Goal: Information Seeking & Learning: Compare options

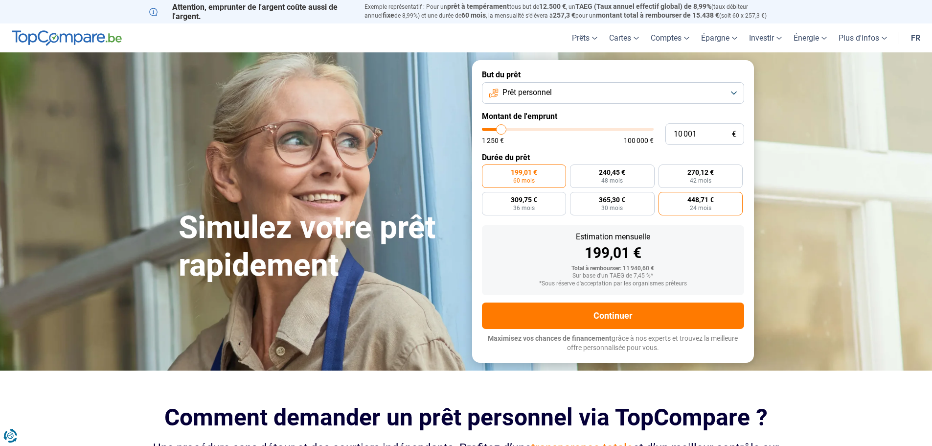
click at [697, 208] on span "24 mois" at bounding box center [701, 208] width 22 height 6
click at [665, 198] on input "448,71 € 24 mois" at bounding box center [662, 195] width 6 height 6
radio input "true"
click at [689, 184] on label "270,12 € 42 mois" at bounding box center [701, 175] width 85 height 23
click at [665, 171] on input "270,12 € 42 mois" at bounding box center [662, 167] width 6 height 6
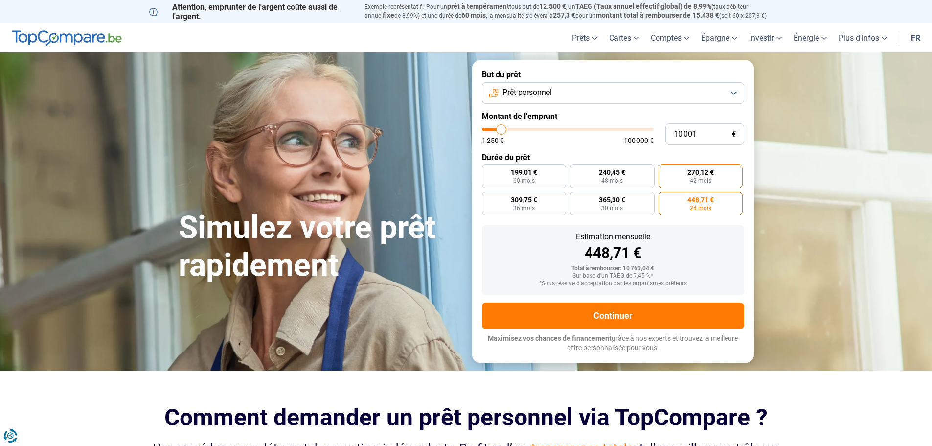
radio input "true"
click at [627, 172] on label "240,45 € 48 mois" at bounding box center [612, 175] width 85 height 23
click at [576, 171] on input "240,45 € 48 mois" at bounding box center [573, 167] width 6 height 6
radio input "true"
click at [612, 202] on span "365,30 €" at bounding box center [612, 199] width 26 height 7
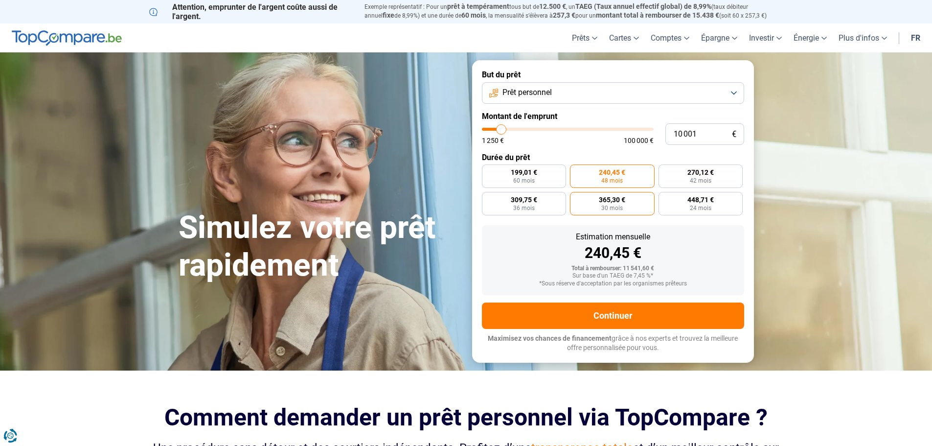
click at [576, 198] on input "365,30 € 30 mois" at bounding box center [573, 195] width 6 height 6
radio input "true"
type input "60 500"
type input "60500"
click at [584, 128] on input "range" at bounding box center [568, 129] width 172 height 3
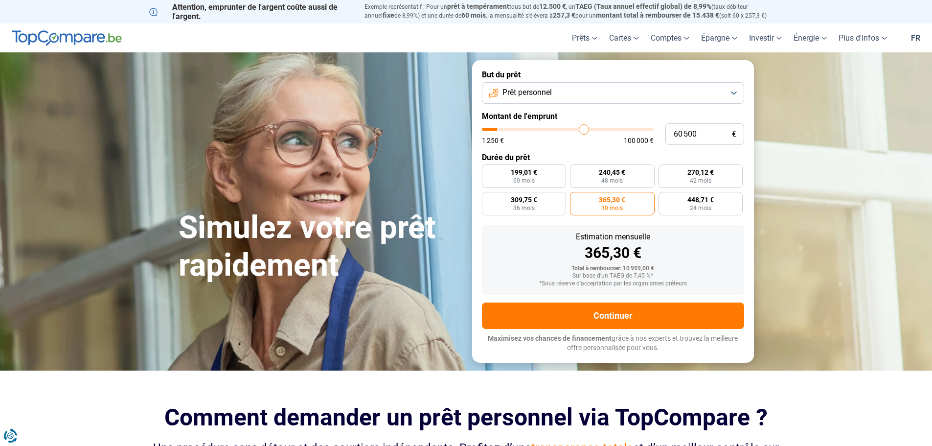
radio input "false"
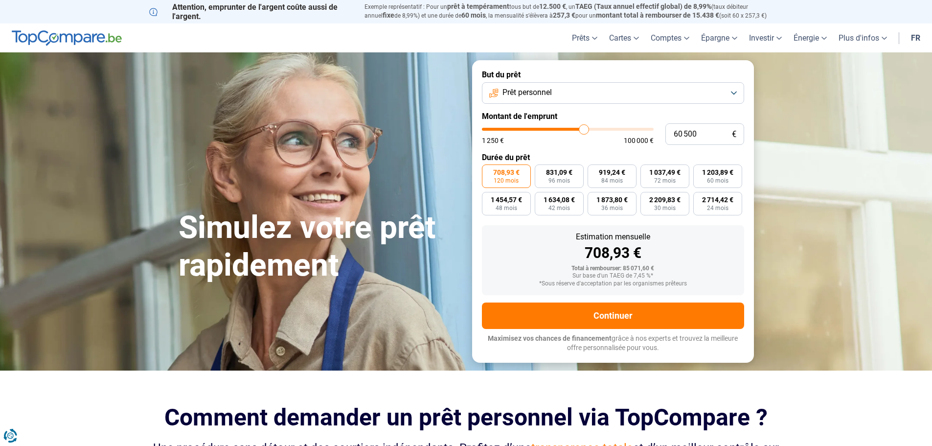
type input "60 000"
type input "60000"
click at [583, 131] on input "range" at bounding box center [568, 129] width 172 height 3
